Goal: Information Seeking & Learning: Learn about a topic

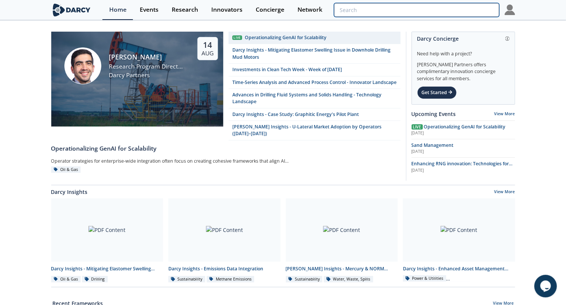
click at [451, 9] on input "search" at bounding box center [416, 10] width 165 height 14
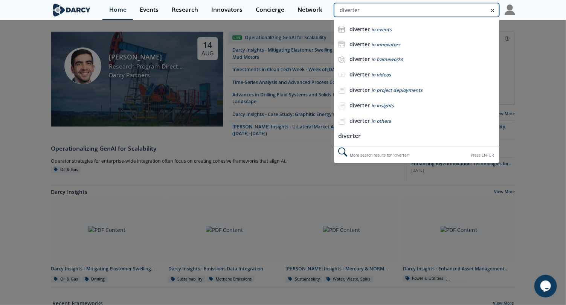
type input "diverter"
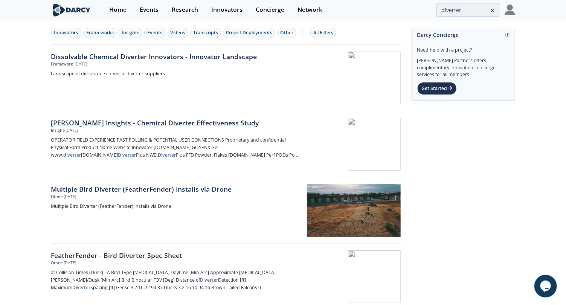
click at [199, 126] on div "[PERSON_NAME] Insights - Chemical Diverter Effectiveness Study" at bounding box center [175, 123] width 249 height 10
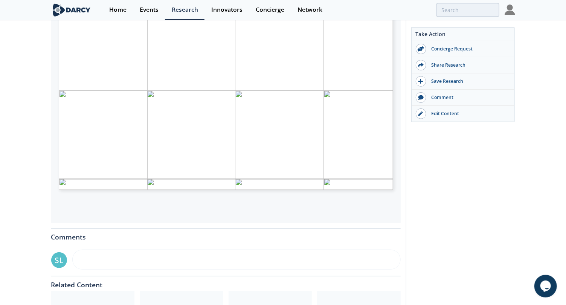
scroll to position [160, 0]
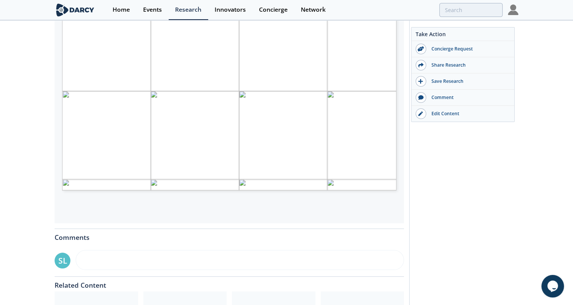
type input "2"
type input "3"
type input "4"
type input "1"
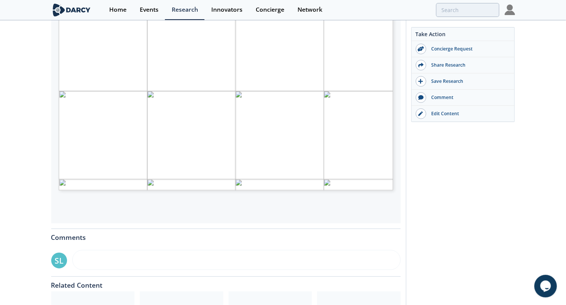
scroll to position [0, 0]
